Goal: Information Seeking & Learning: Learn about a topic

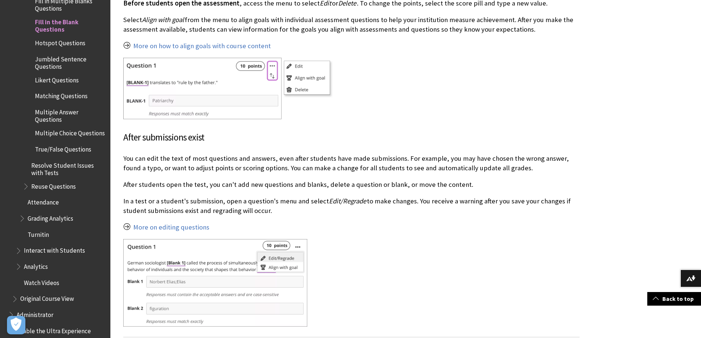
scroll to position [2760, 0]
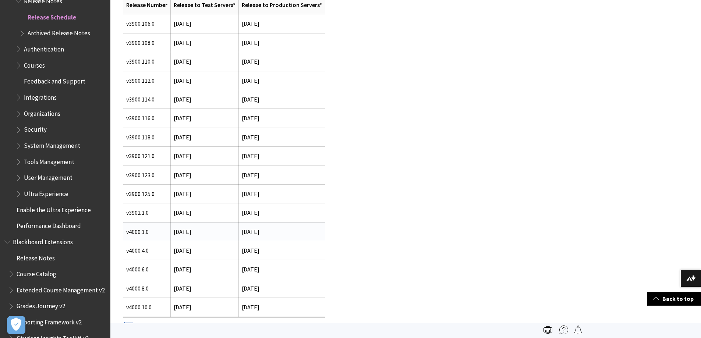
scroll to position [184, 0]
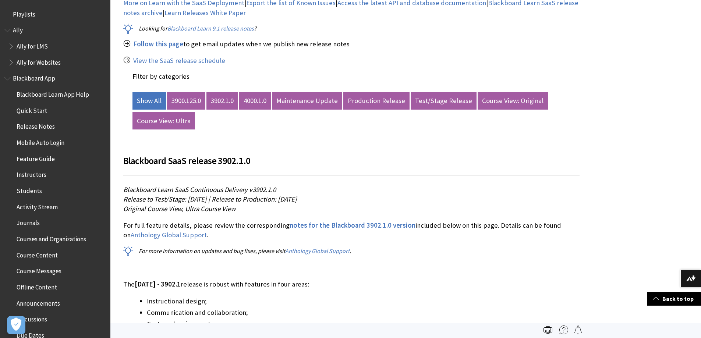
scroll to position [805, 0]
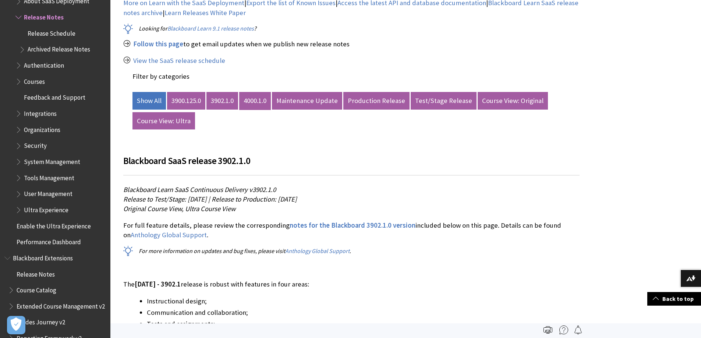
click at [256, 98] on link "4000.1.0" at bounding box center [255, 101] width 32 height 18
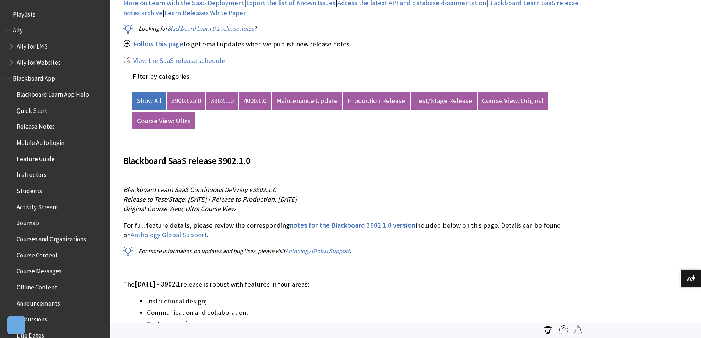
scroll to position [805, 0]
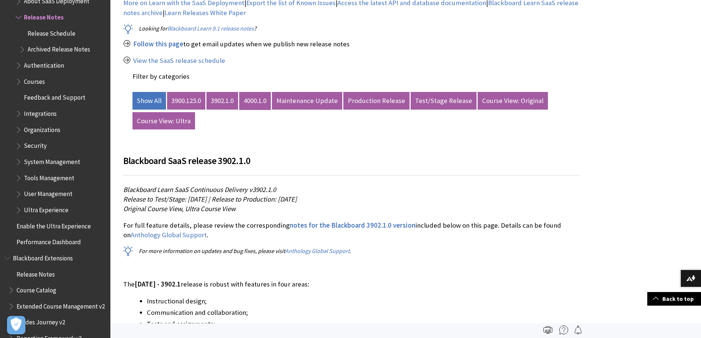
click at [253, 100] on link "4000.1.0" at bounding box center [255, 101] width 32 height 18
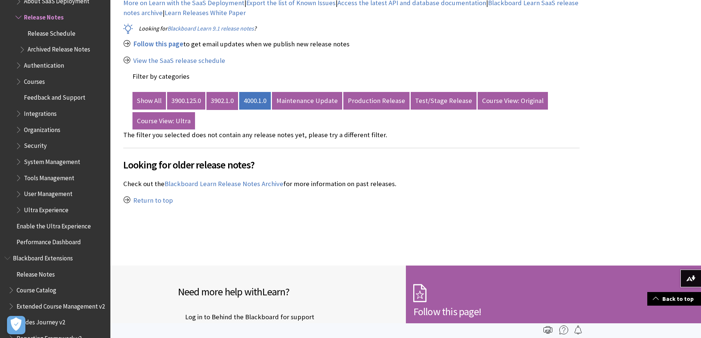
click at [222, 99] on link "3902.1.0" at bounding box center [222, 101] width 32 height 18
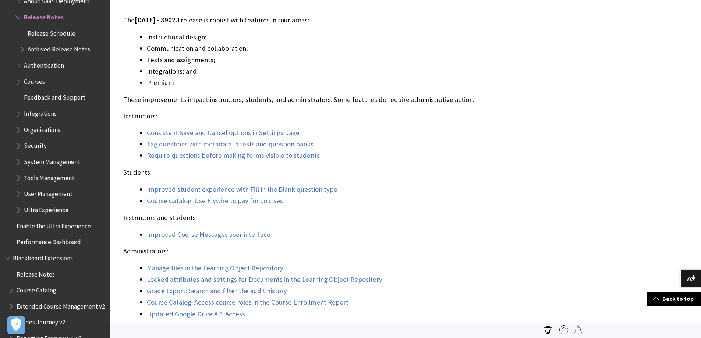
scroll to position [589, 0]
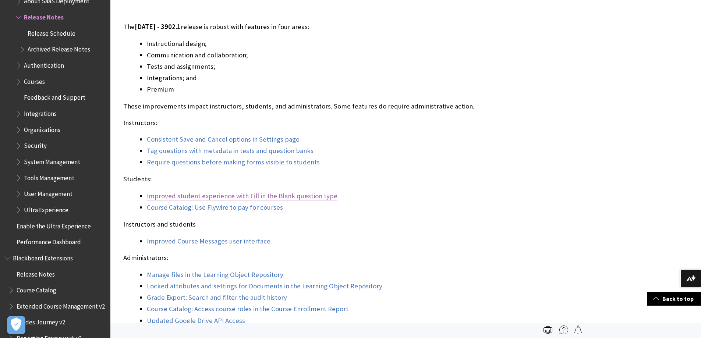
click at [292, 195] on link "Improved student experience with Fill in the Blank question type" at bounding box center [242, 196] width 191 height 9
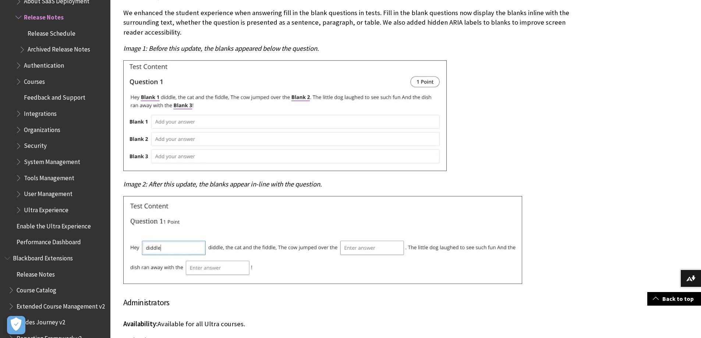
scroll to position [5420, 0]
